Goal: Use online tool/utility: Use online tool/utility

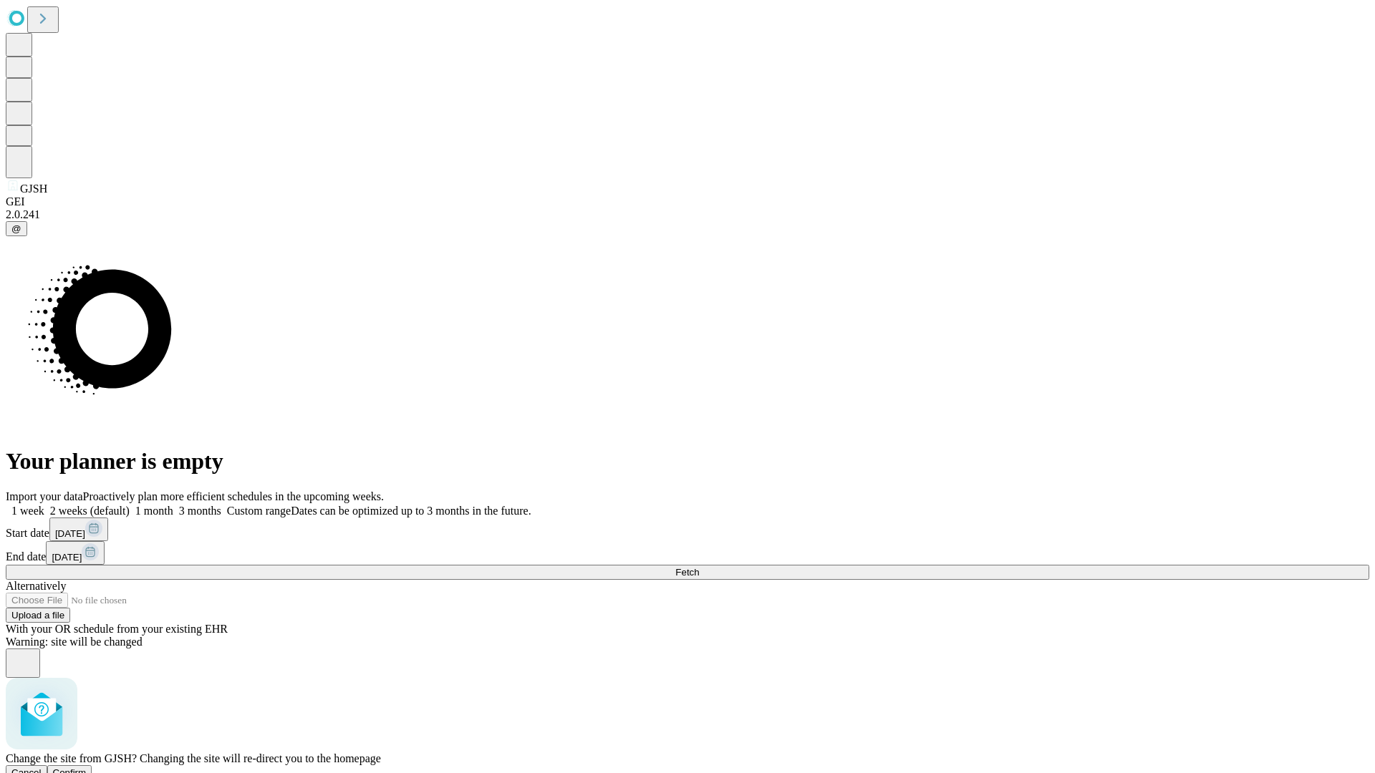
click at [87, 768] on span "Confirm" at bounding box center [70, 773] width 34 height 11
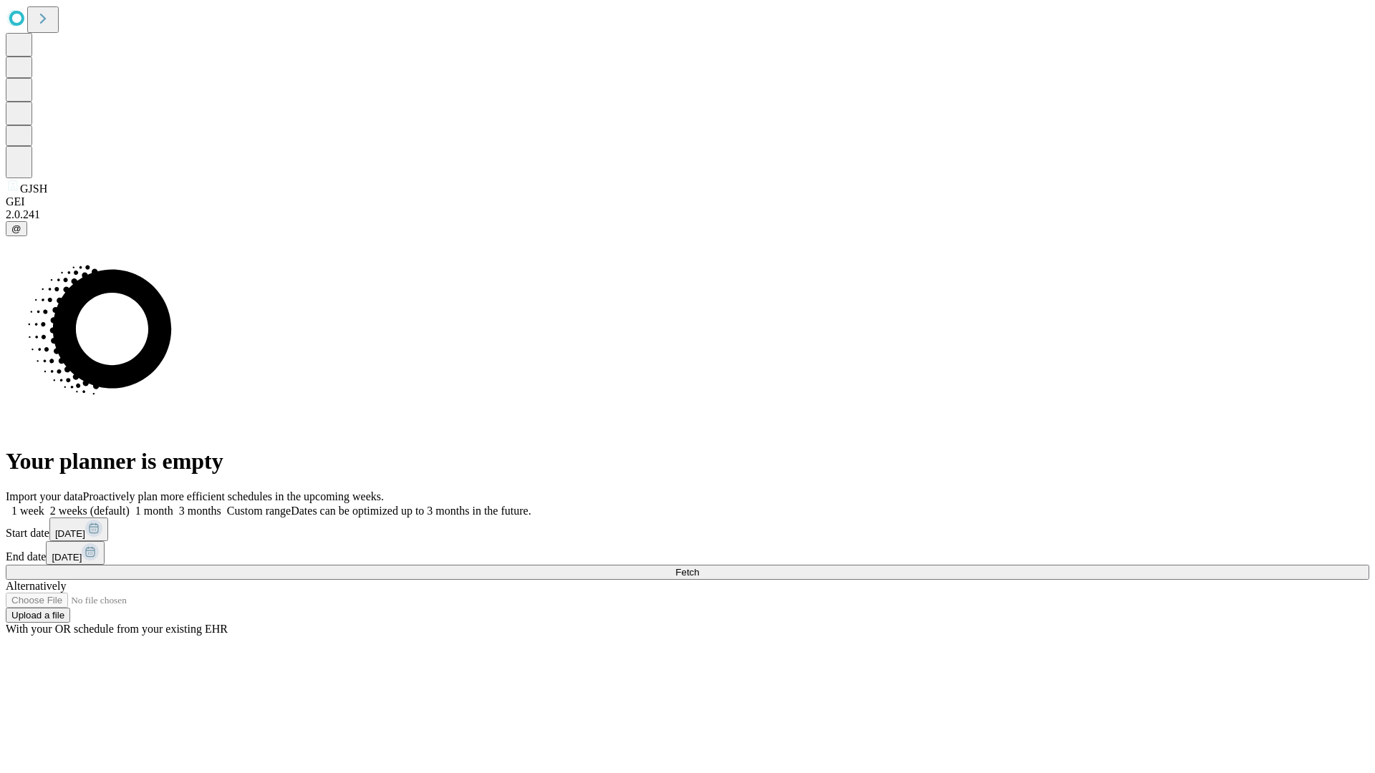
click at [173, 505] on label "1 month" at bounding box center [152, 511] width 44 height 12
click at [699, 567] on span "Fetch" at bounding box center [687, 572] width 24 height 11
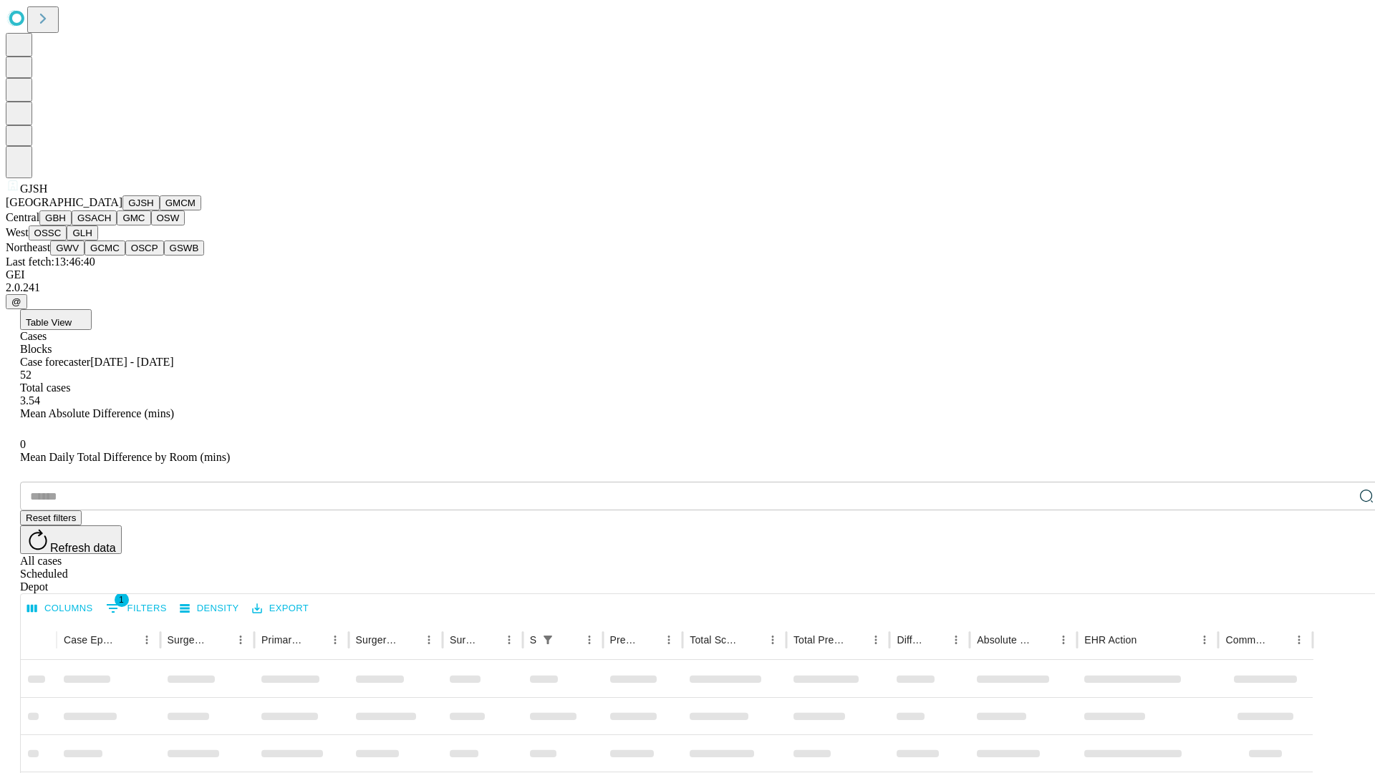
click at [160, 211] on button "GMCM" at bounding box center [181, 202] width 42 height 15
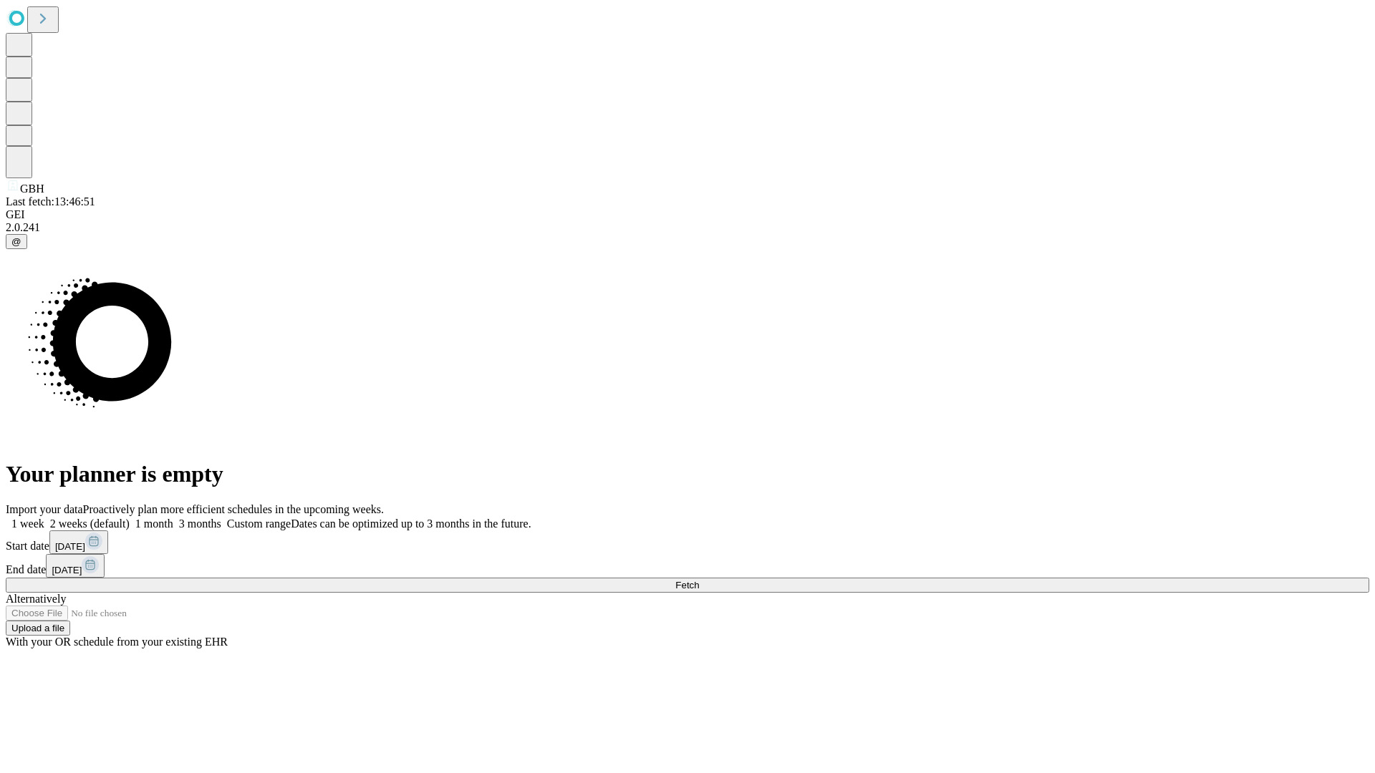
click at [173, 518] on label "1 month" at bounding box center [152, 524] width 44 height 12
click at [699, 580] on span "Fetch" at bounding box center [687, 585] width 24 height 11
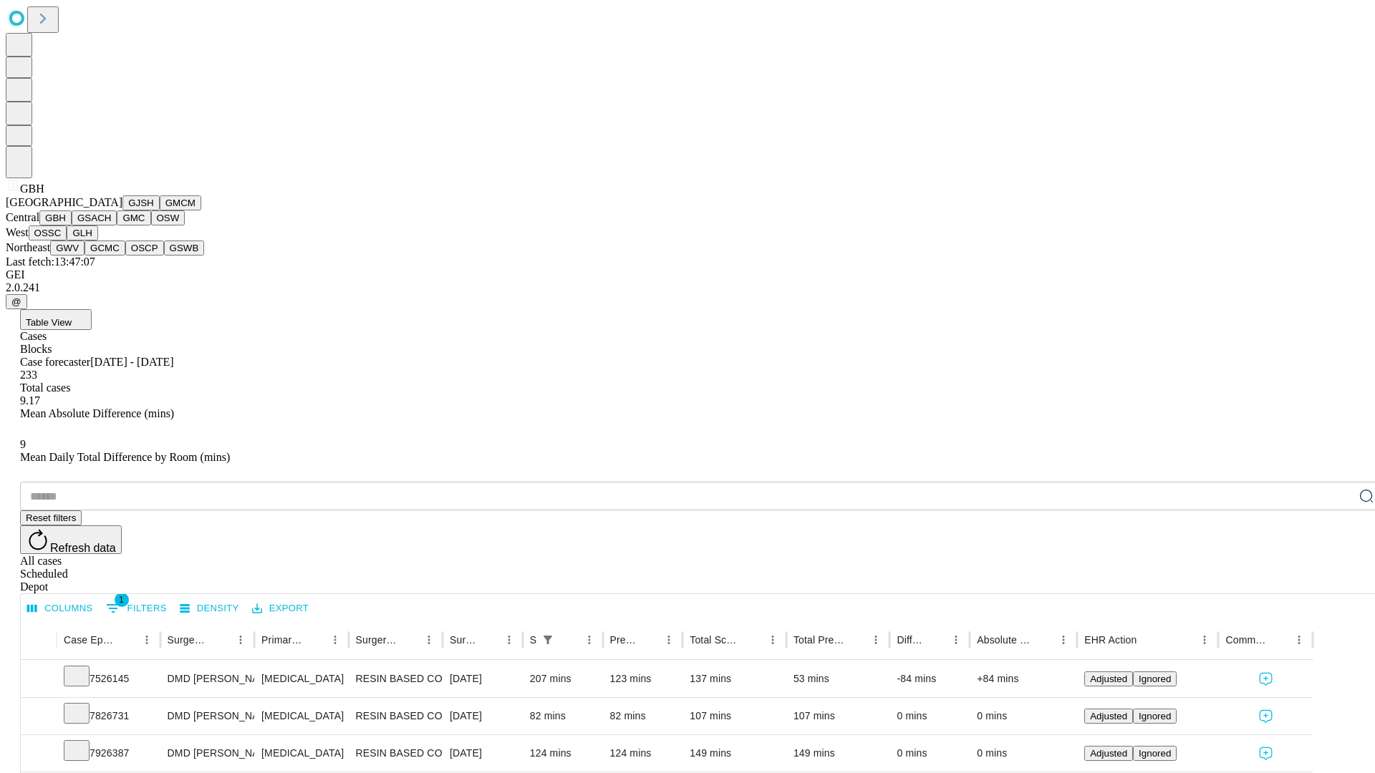
click at [111, 226] on button "GSACH" at bounding box center [94, 218] width 45 height 15
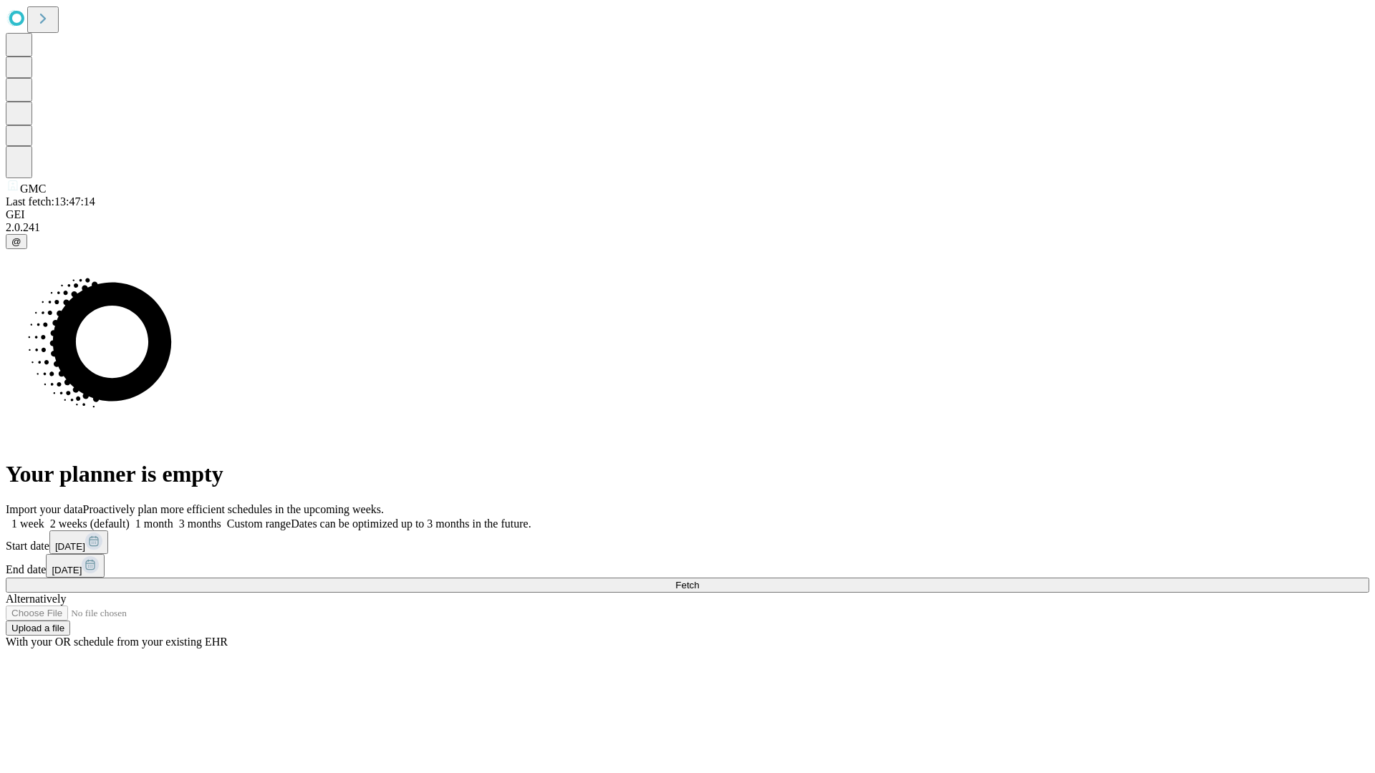
click at [173, 518] on label "1 month" at bounding box center [152, 524] width 44 height 12
click at [699, 580] on span "Fetch" at bounding box center [687, 585] width 24 height 11
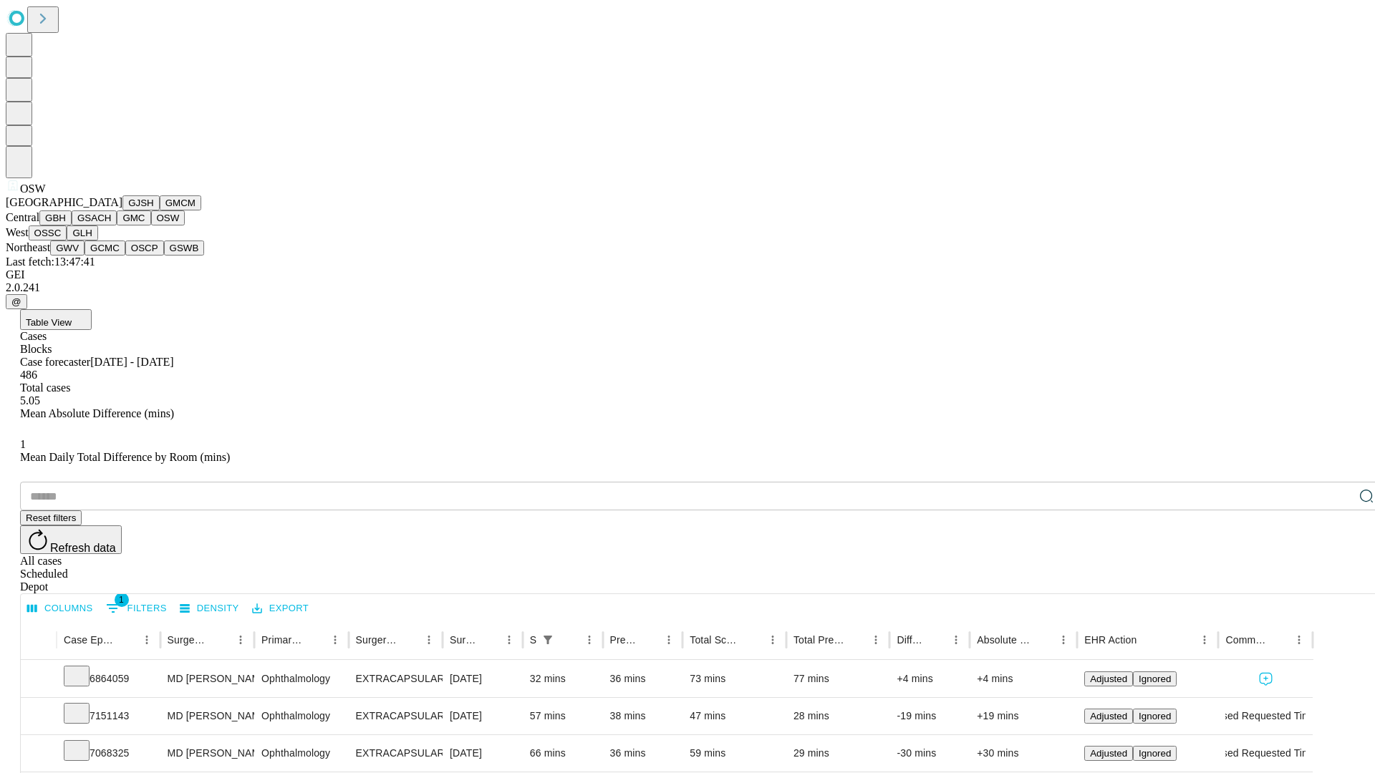
click at [67, 241] on button "OSSC" at bounding box center [48, 233] width 39 height 15
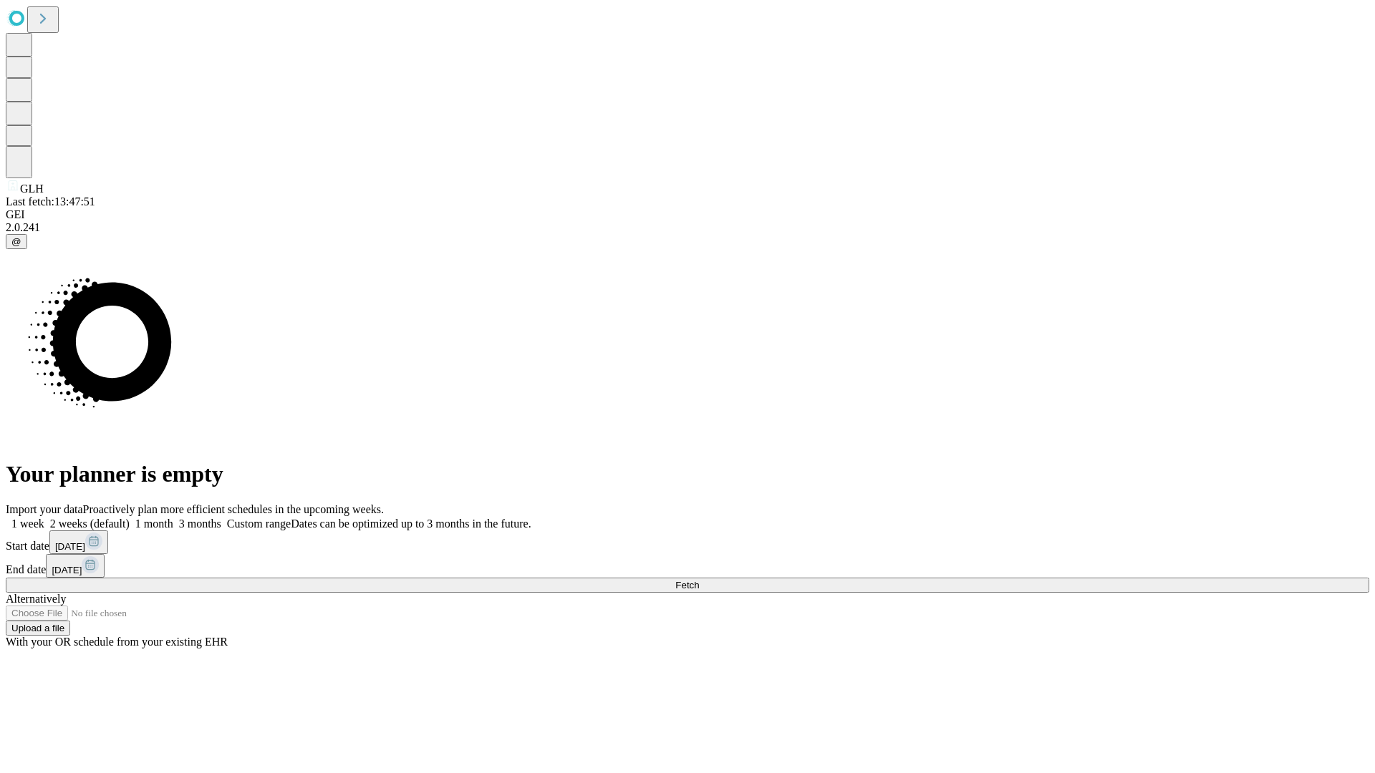
click at [173, 518] on label "1 month" at bounding box center [152, 524] width 44 height 12
click at [699, 580] on span "Fetch" at bounding box center [687, 585] width 24 height 11
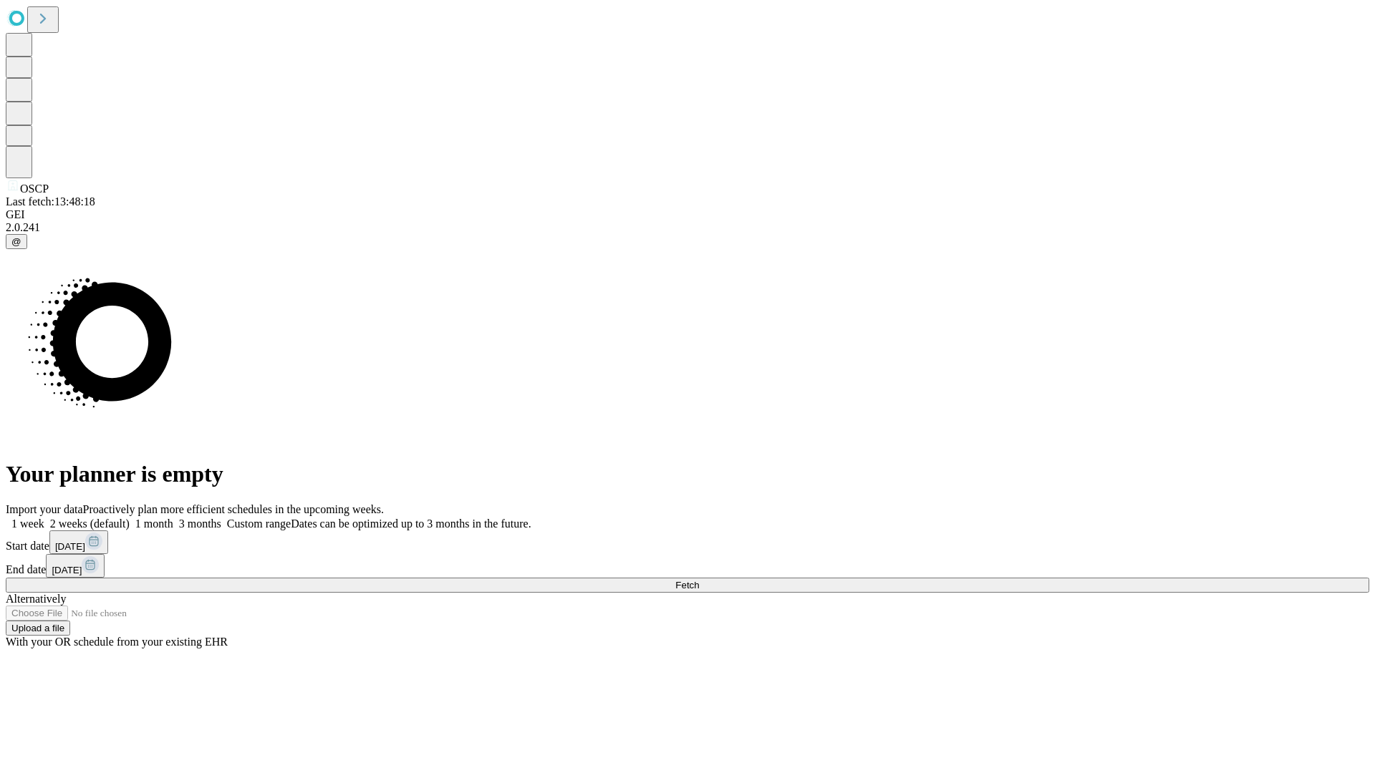
click at [173, 518] on label "1 month" at bounding box center [152, 524] width 44 height 12
click at [699, 580] on span "Fetch" at bounding box center [687, 585] width 24 height 11
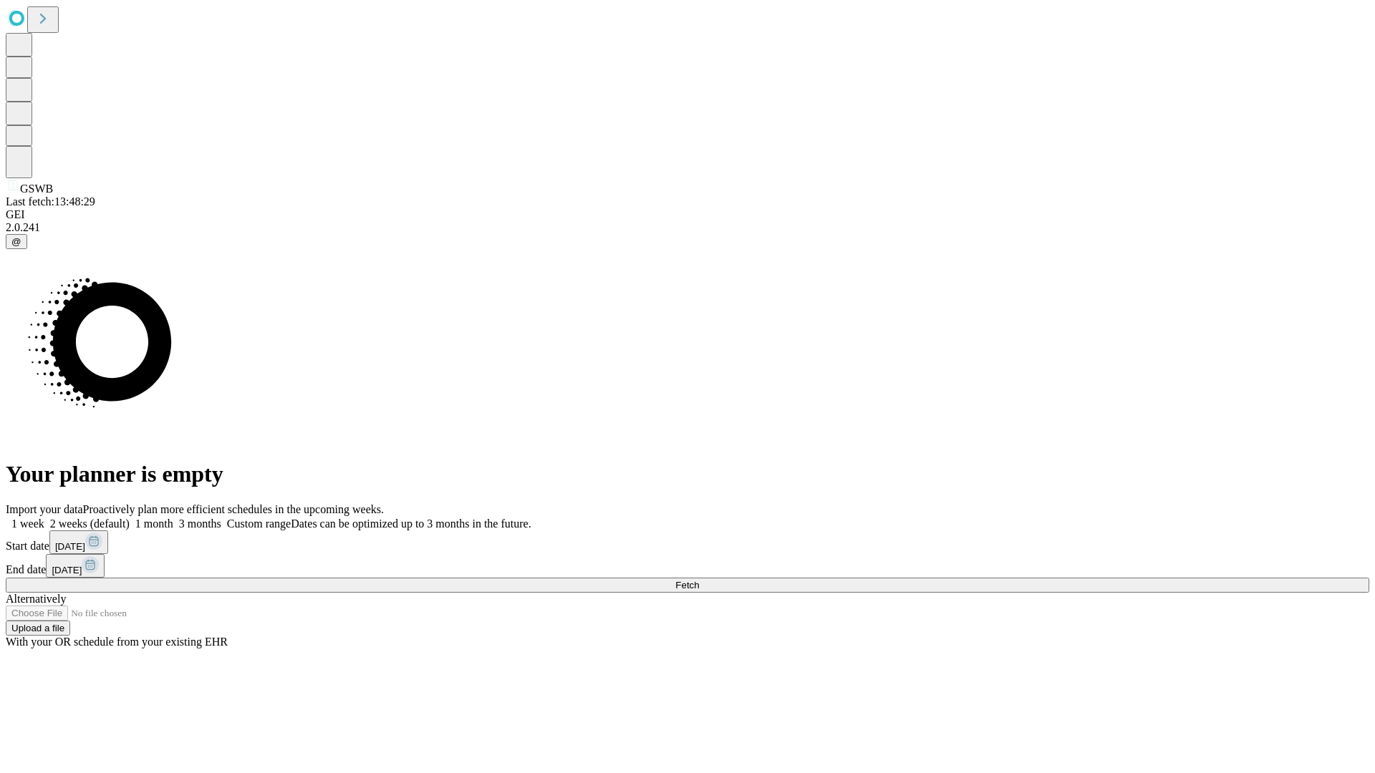
click at [173, 518] on label "1 month" at bounding box center [152, 524] width 44 height 12
click at [699, 580] on span "Fetch" at bounding box center [687, 585] width 24 height 11
